Goal: Ask a question

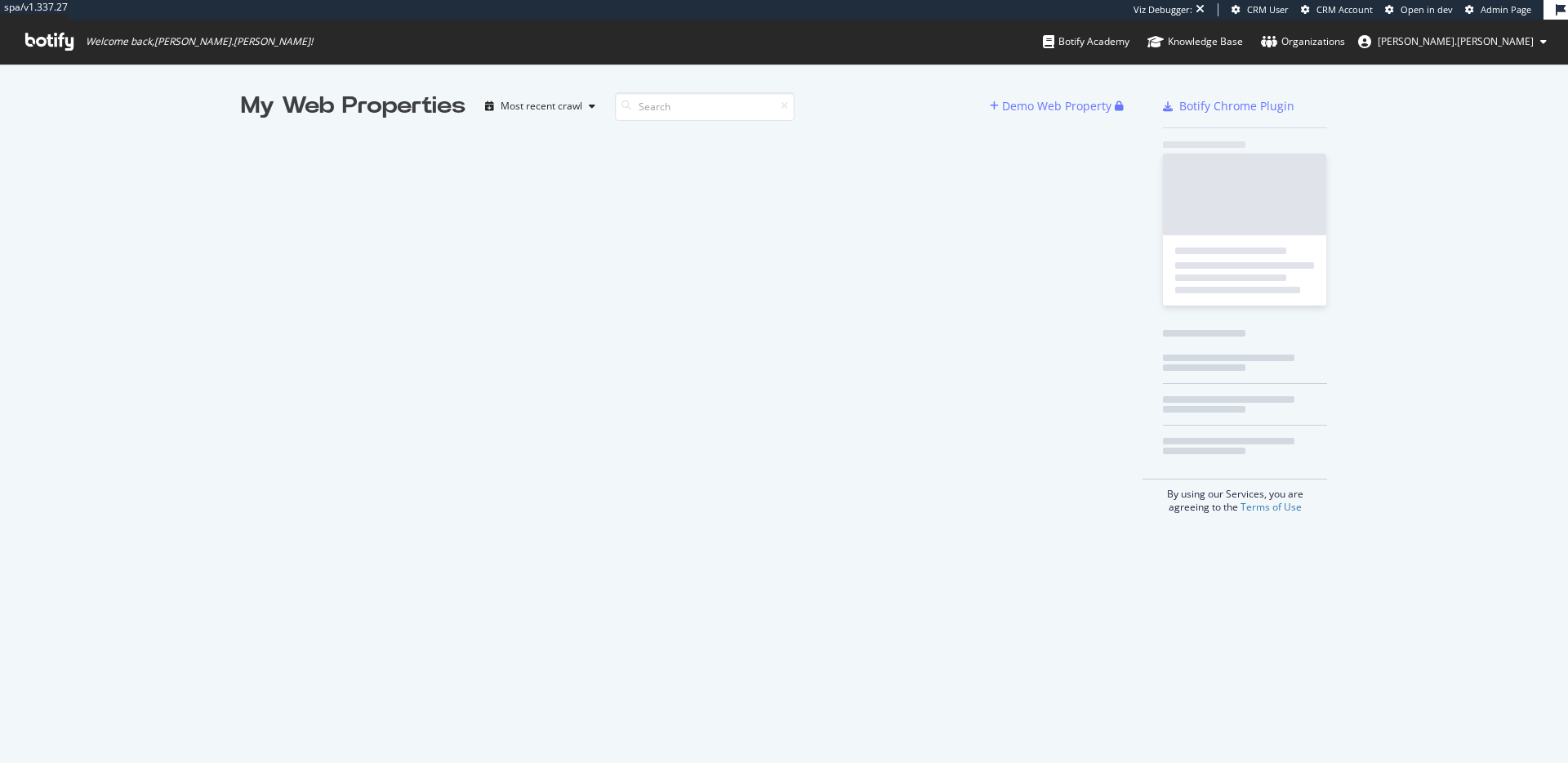
scroll to position [751, 1544]
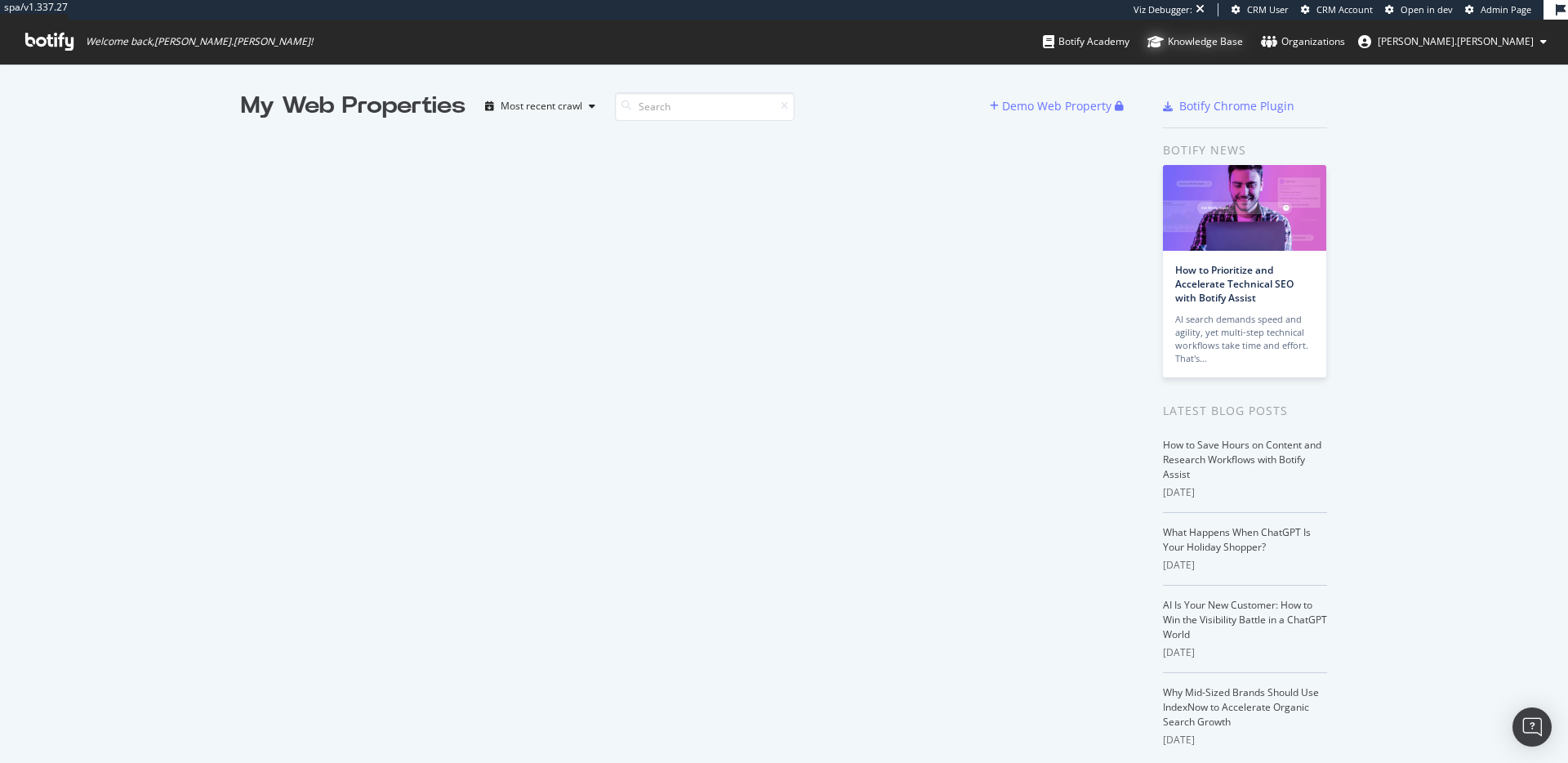
click at [1243, 44] on div "Knowledge Base" at bounding box center [1195, 41] width 96 height 16
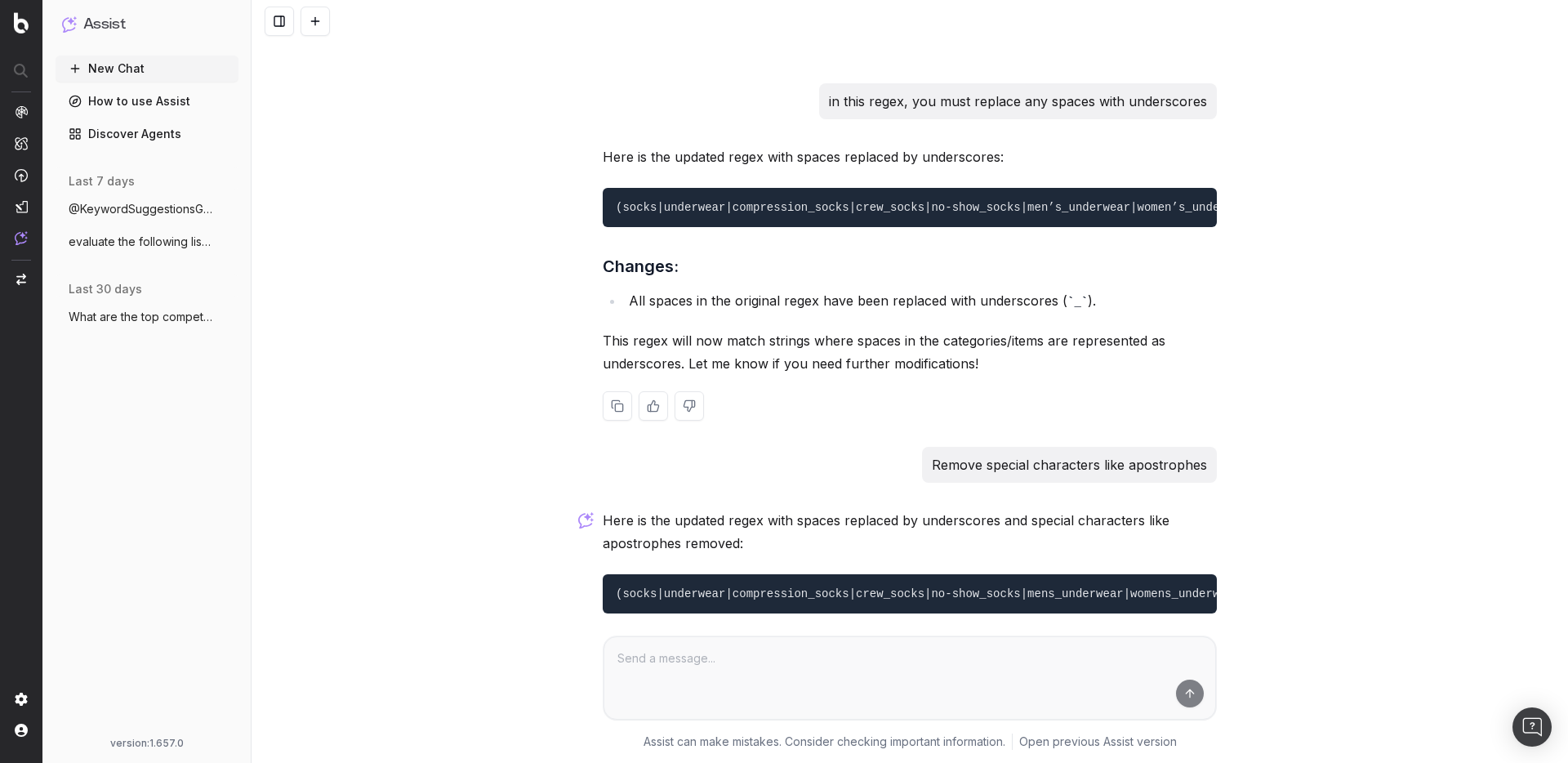
scroll to position [7008, 0]
